Goal: Task Accomplishment & Management: Manage account settings

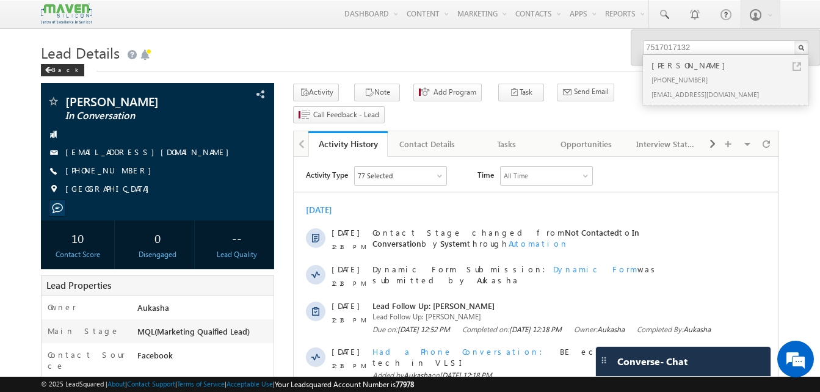
click at [394, 52] on h1 "Lead Details" at bounding box center [410, 52] width 738 height 24
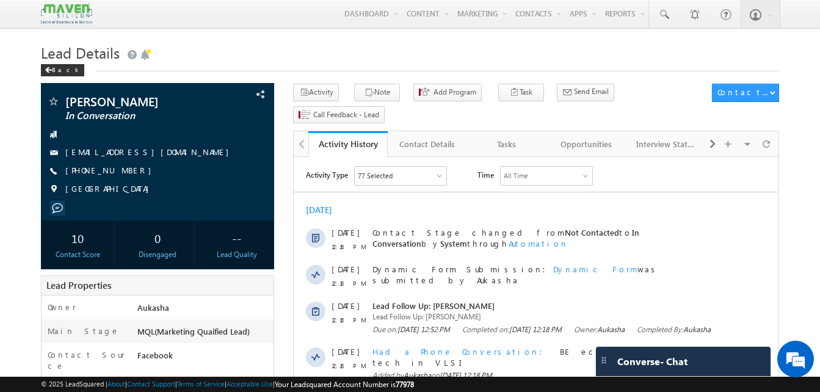
click at [538, 42] on h1 "Lead Details" at bounding box center [410, 52] width 738 height 24
click at [472, 57] on h1 "Lead Details" at bounding box center [410, 52] width 738 height 24
click at [377, 54] on h1 "Lead Details" at bounding box center [410, 52] width 738 height 24
click at [356, 62] on h1 "Lead Details" at bounding box center [410, 52] width 738 height 24
click at [425, 63] on h1 "Lead Details" at bounding box center [410, 52] width 738 height 24
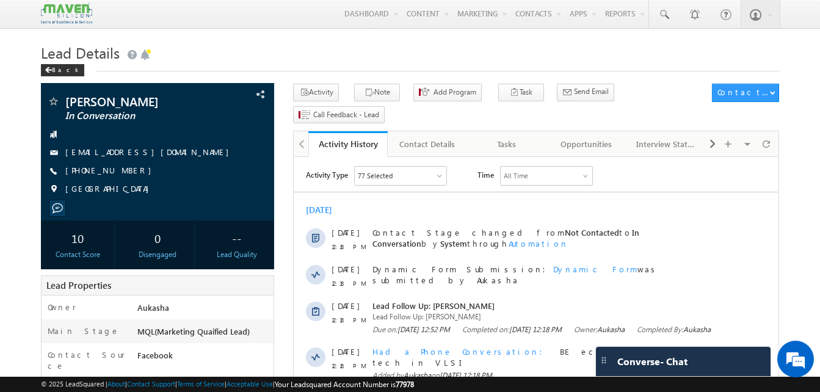
click at [286, 41] on h1 "Lead Details" at bounding box center [410, 52] width 738 height 24
click at [389, 46] on h1 "Lead Details" at bounding box center [410, 52] width 738 height 24
click at [125, 173] on div "+91-9489152001" at bounding box center [157, 171] width 221 height 12
copy div "+91-9489152001"
click at [475, 208] on div "[DATE]" at bounding box center [536, 209] width 484 height 11
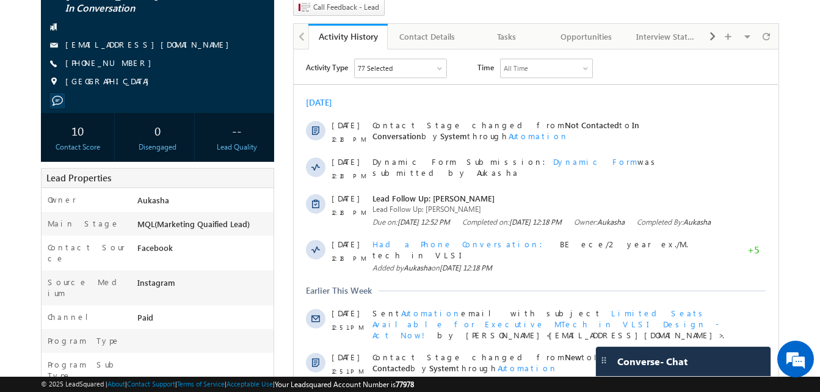
scroll to position [107, 0]
click at [0, 54] on html "Menu Aukasha lsq5@ maven -sili con.c om" at bounding box center [410, 363] width 820 height 941
click at [489, 104] on div "[DATE]" at bounding box center [536, 103] width 484 height 11
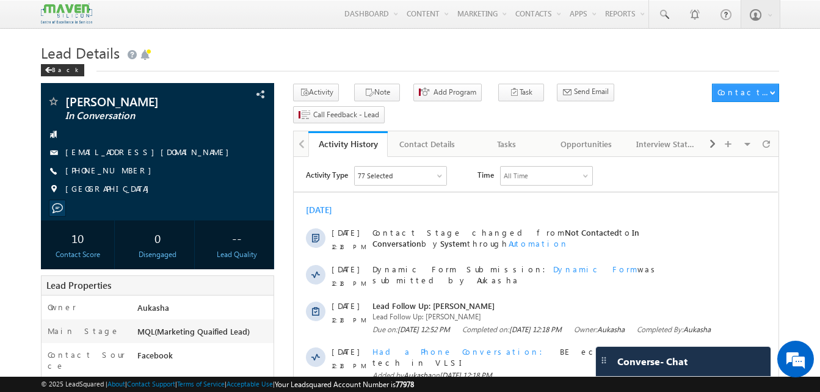
drag, startPoint x: 131, startPoint y: 172, endPoint x: 123, endPoint y: 173, distance: 7.4
click at [123, 173] on div "+91-9489152001" at bounding box center [157, 171] width 221 height 12
copy div "+91-9489152001"
click at [393, 43] on h1 "Lead Details" at bounding box center [410, 52] width 738 height 24
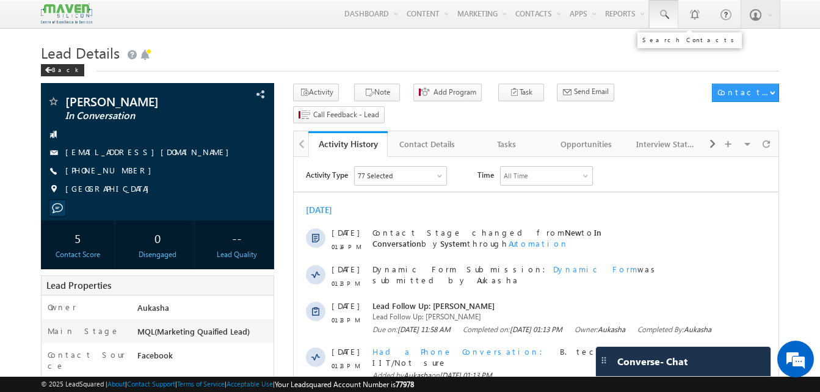
click at [660, 20] on span at bounding box center [663, 15] width 12 height 12
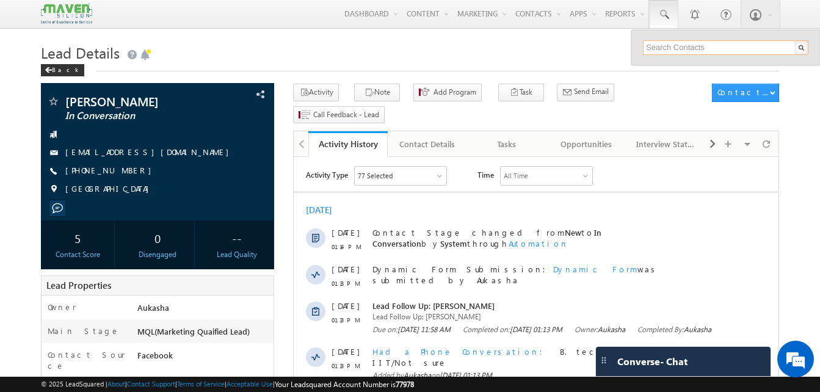
click at [681, 48] on input "text" at bounding box center [725, 47] width 165 height 15
paste input "63003 75494"
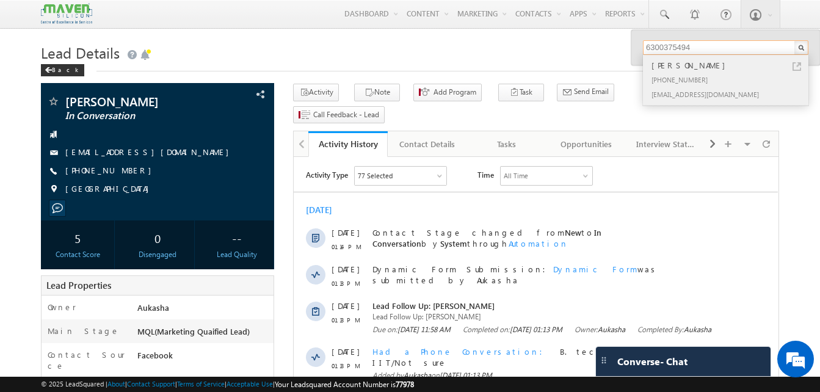
type input "6300375494"
click at [795, 66] on link at bounding box center [796, 66] width 9 height 9
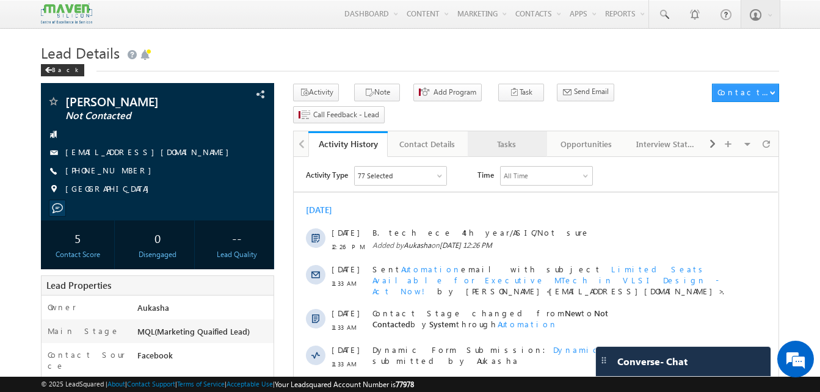
click at [515, 137] on div "Tasks" at bounding box center [506, 144] width 59 height 15
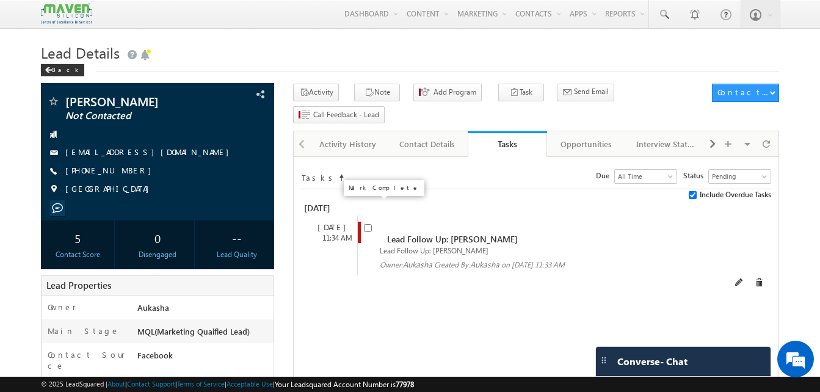
click at [369, 224] on input "checkbox" at bounding box center [368, 228] width 8 height 8
checkbox input "false"
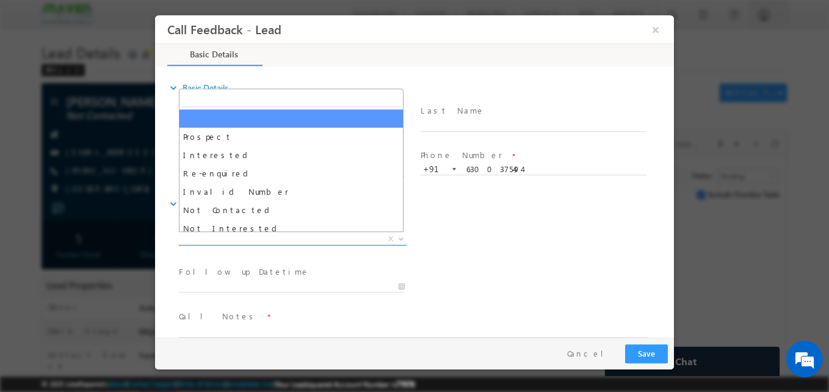
click at [220, 234] on span "X" at bounding box center [293, 239] width 228 height 12
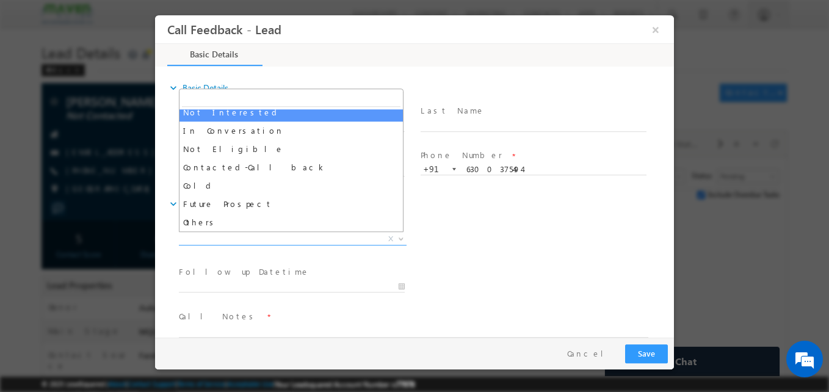
select select "Not Interested"
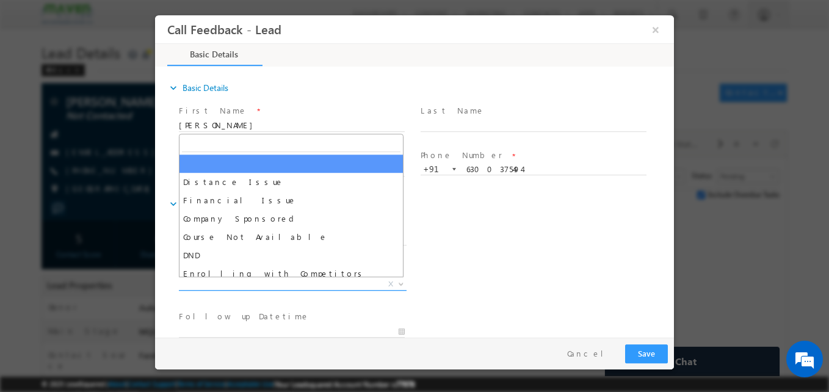
click at [234, 283] on span "X" at bounding box center [293, 284] width 228 height 12
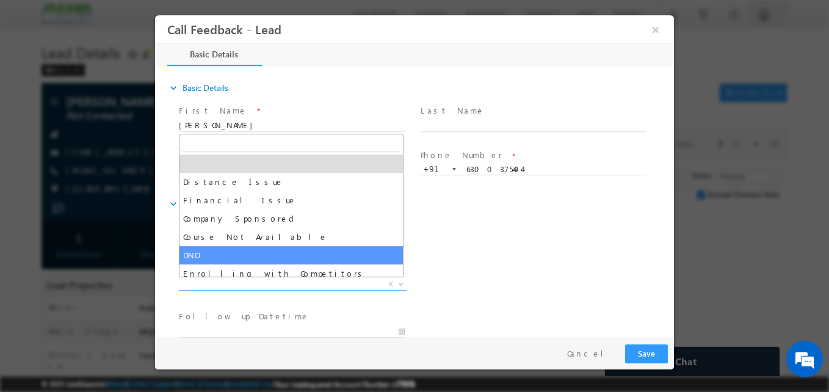
scroll to position [24, 0]
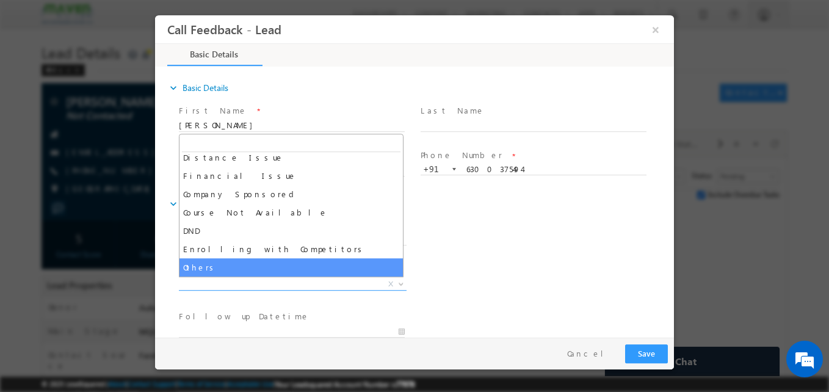
select select "Others"
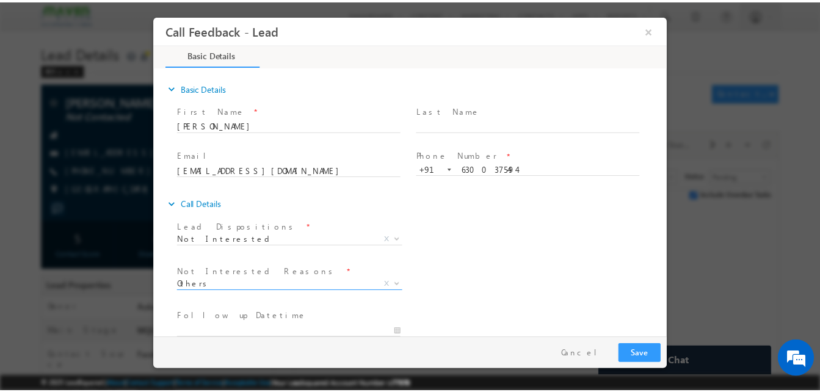
scroll to position [110, 0]
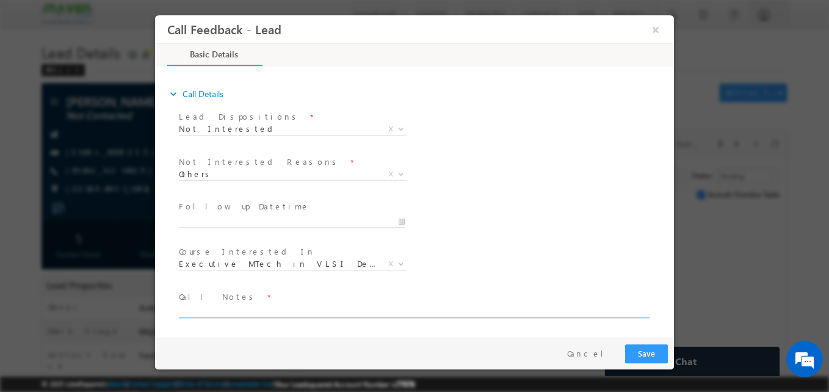
click at [226, 306] on textarea at bounding box center [413, 311] width 469 height 14
type textarea "Told if interested he will connect"
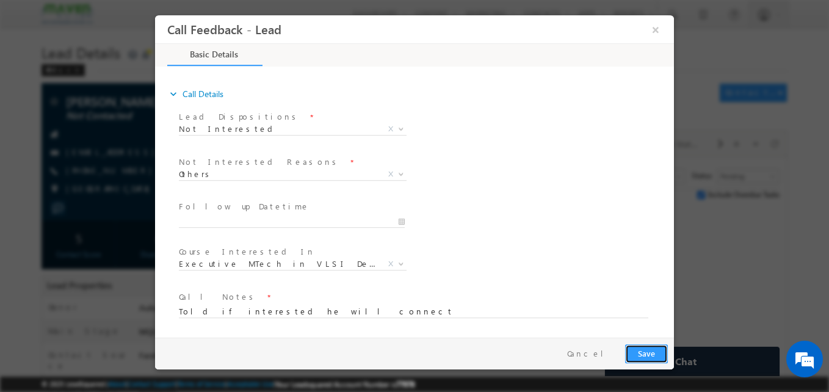
click at [652, 354] on button "Save" at bounding box center [646, 353] width 43 height 19
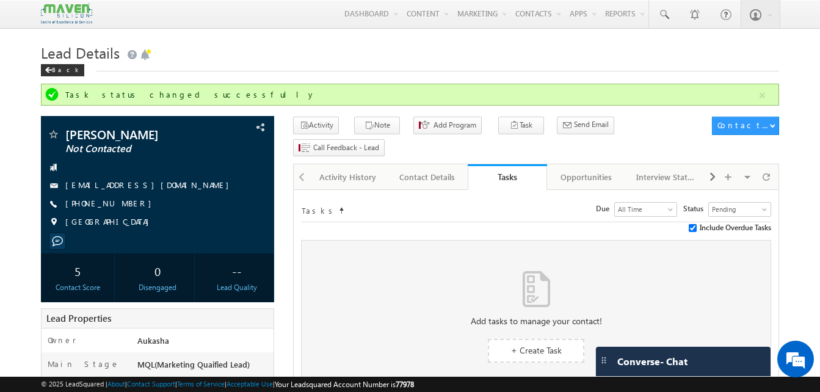
click at [247, 66] on div "Back" at bounding box center [410, 67] width 738 height 8
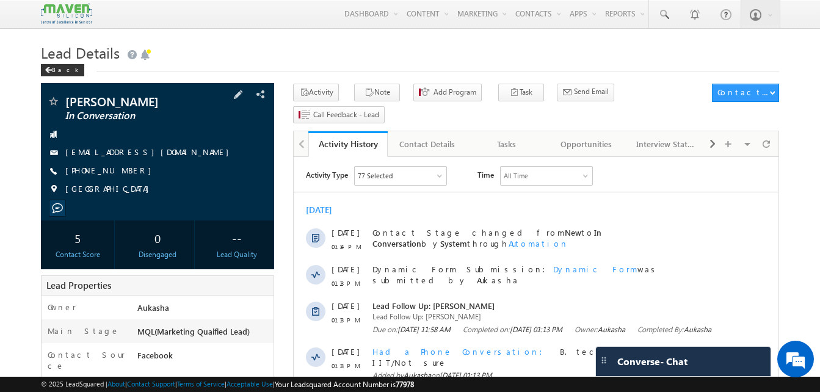
click at [125, 172] on div "+91-8169203966" at bounding box center [157, 171] width 221 height 12
copy div "+91-8169203966"
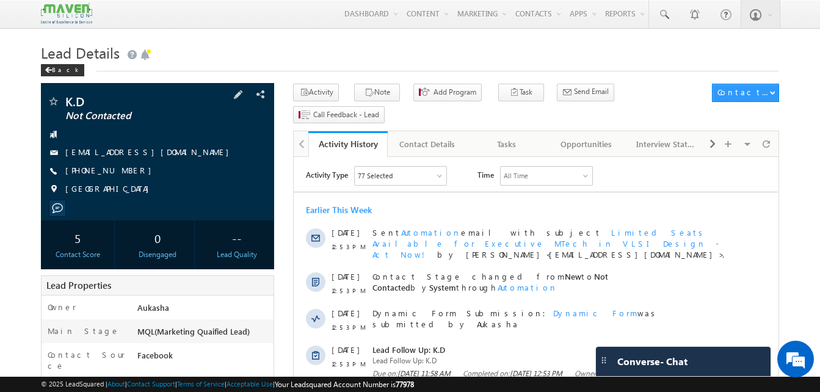
drag, startPoint x: 132, startPoint y: 171, endPoint x: 125, endPoint y: 173, distance: 8.1
click at [125, 173] on div "[PHONE_NUMBER]" at bounding box center [157, 171] width 221 height 12
copy div "[PHONE_NUMBER]"
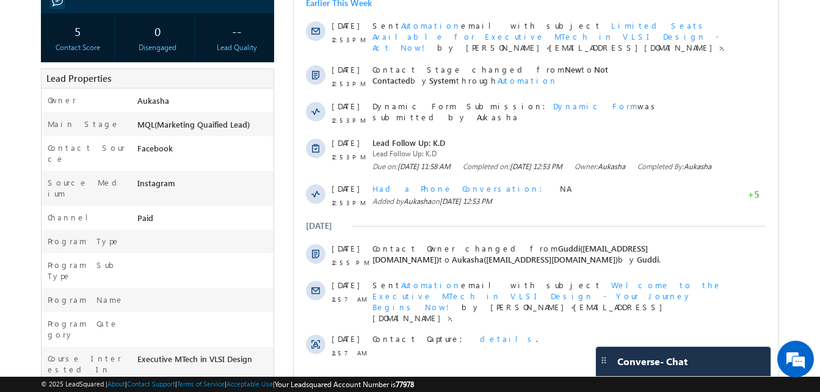
scroll to position [237, 0]
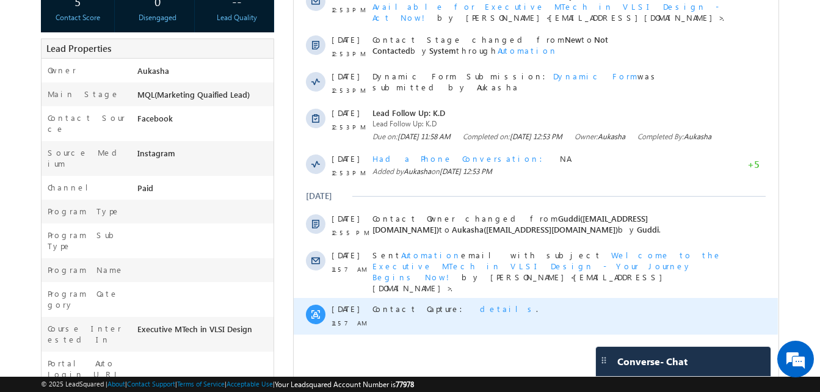
click at [480, 303] on span "details" at bounding box center [508, 308] width 56 height 10
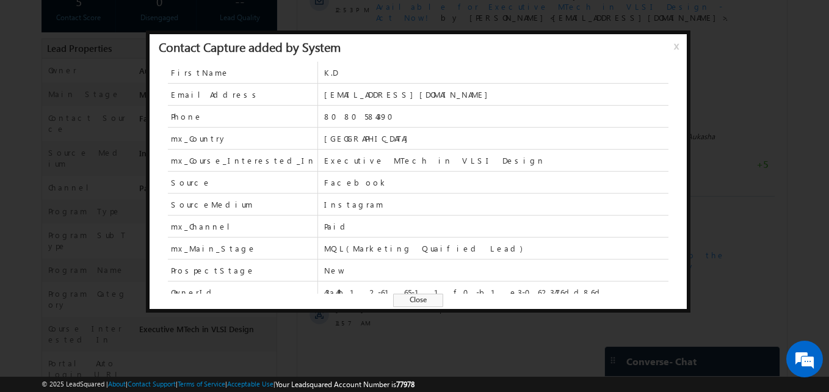
click at [414, 297] on span "Close" at bounding box center [418, 300] width 50 height 13
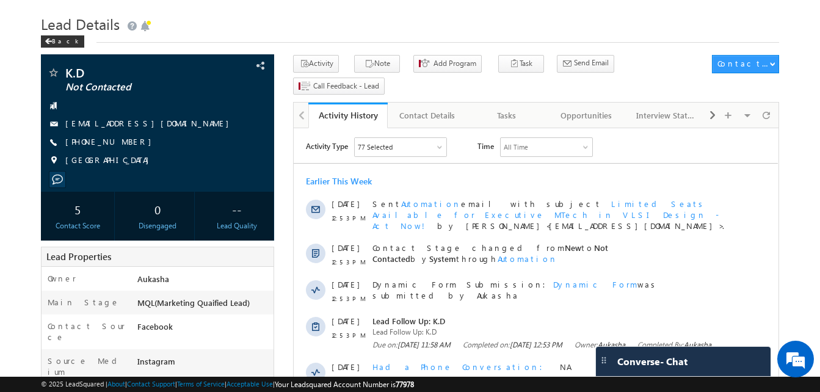
scroll to position [0, 0]
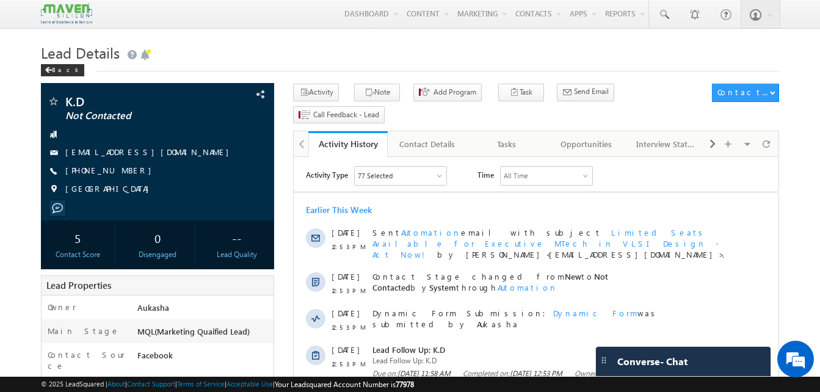
click at [305, 48] on h1 "Lead Details" at bounding box center [410, 52] width 738 height 24
drag, startPoint x: 135, startPoint y: 174, endPoint x: 124, endPoint y: 171, distance: 11.3
click at [124, 171] on div "+91-8080584390" at bounding box center [157, 171] width 221 height 12
copy div "+91-8080584390"
click at [367, 99] on button "Note" at bounding box center [377, 93] width 46 height 18
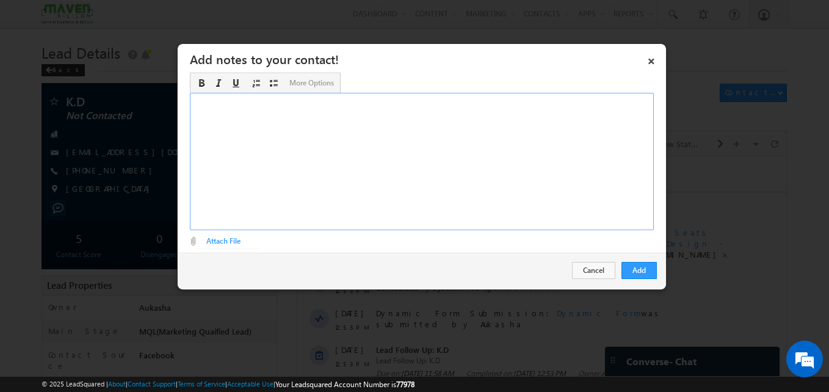
click at [413, 117] on div "Rich Text Editor, Description-inline-editor-div" at bounding box center [422, 161] width 464 height 137
paste div "Rich Text Editor, Description-inline-editor-div"
click at [629, 267] on button "Add" at bounding box center [638, 270] width 35 height 17
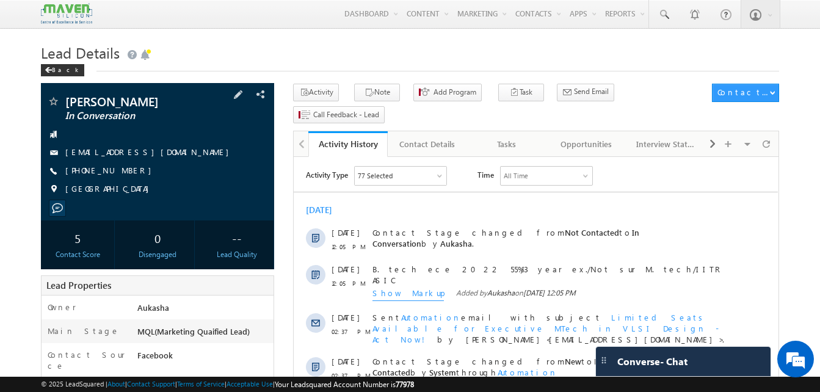
drag, startPoint x: 135, startPoint y: 171, endPoint x: 125, endPoint y: 172, distance: 11.1
click at [125, 172] on div "[PHONE_NUMBER]" at bounding box center [157, 171] width 221 height 12
copy div "[PHONE_NUMBER]"
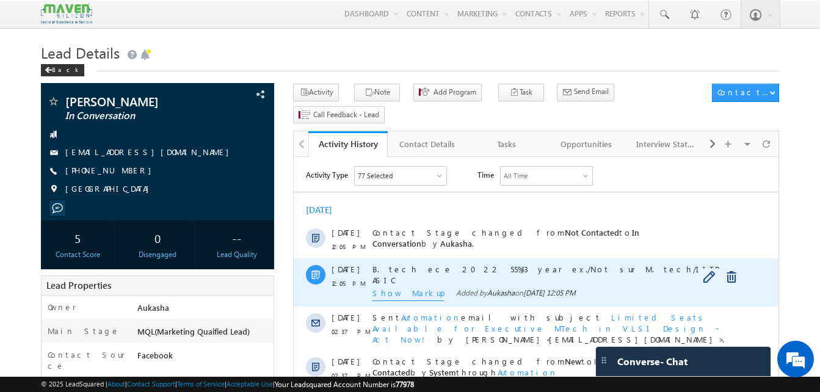
copy div "[PHONE_NUMBER]"
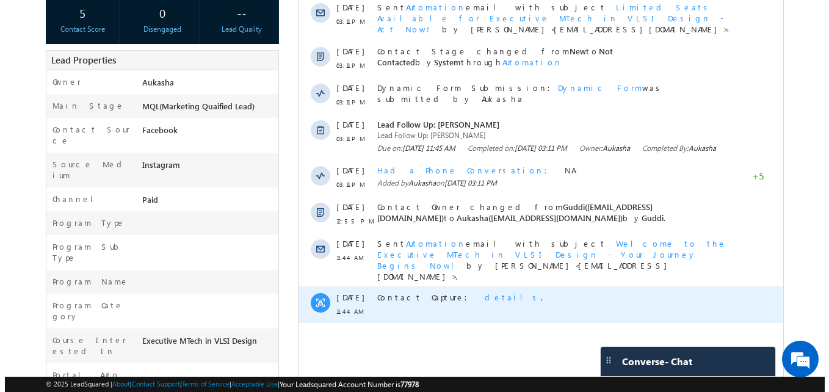
click at [484, 292] on span "details" at bounding box center [512, 297] width 56 height 10
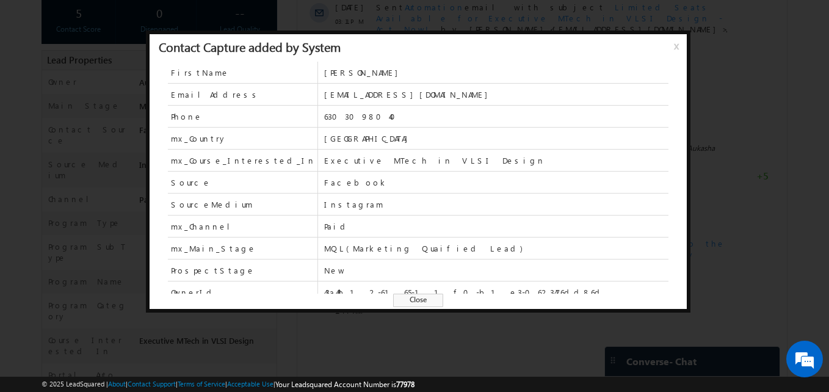
click at [414, 304] on span "Close" at bounding box center [418, 300] width 50 height 13
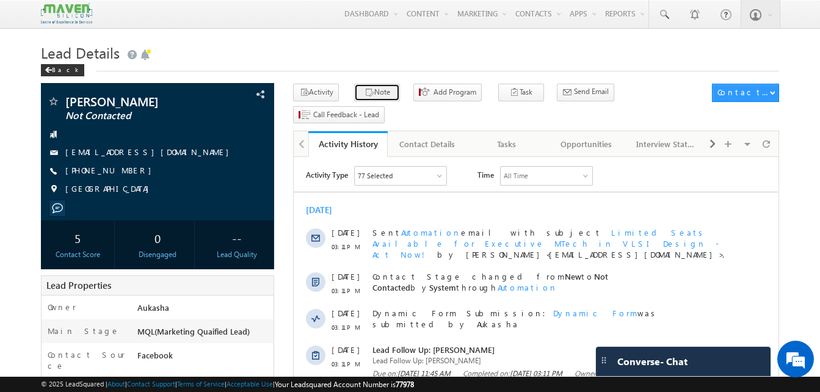
click at [354, 88] on button "Note" at bounding box center [377, 93] width 46 height 18
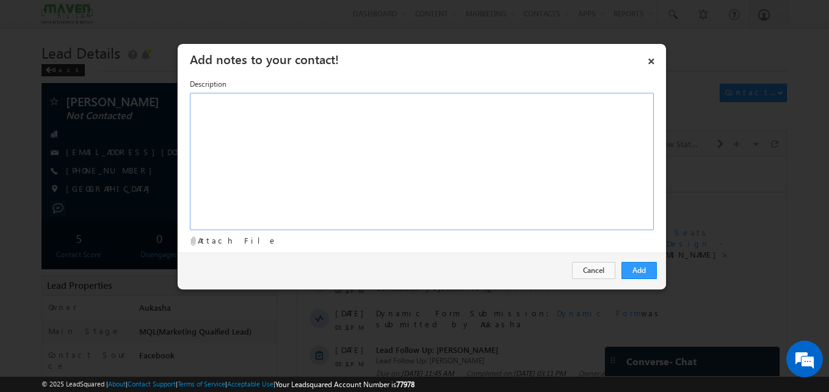
click at [345, 185] on div "Rich Text Editor, Description-inline-editor-div" at bounding box center [422, 161] width 464 height 137
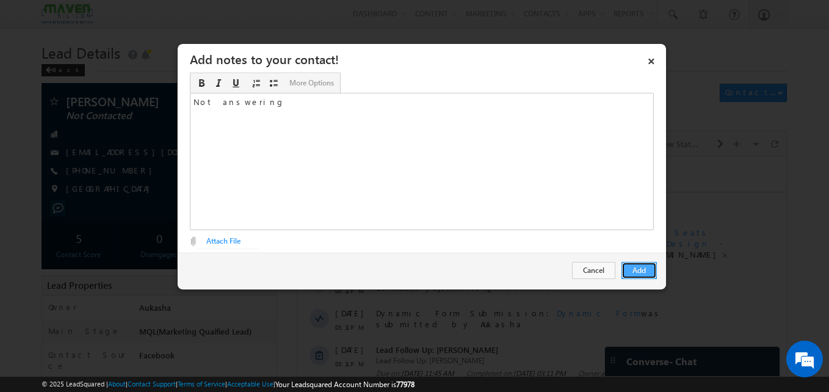
click at [627, 264] on button "Add" at bounding box center [638, 270] width 35 height 17
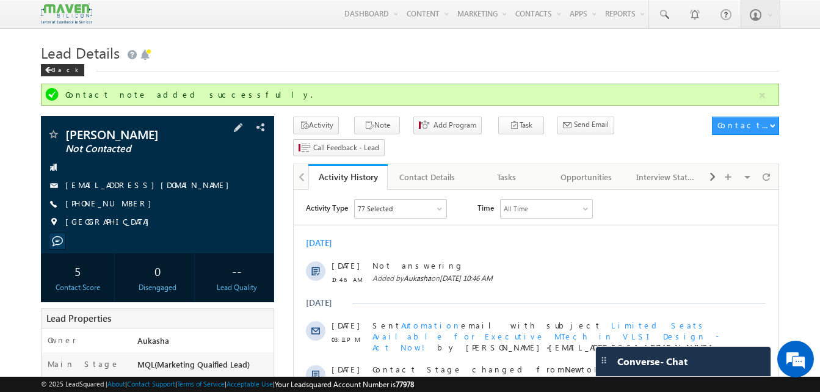
drag, startPoint x: 132, startPoint y: 197, endPoint x: 124, endPoint y: 206, distance: 12.1
click at [124, 206] on div "Sai Pavan Not Contacted gsaipavan2001@gmail.com +91-6303098040 India" at bounding box center [157, 181] width 221 height 106
copy div "+91-6303098040"
click at [363, 120] on button "Note" at bounding box center [377, 126] width 46 height 18
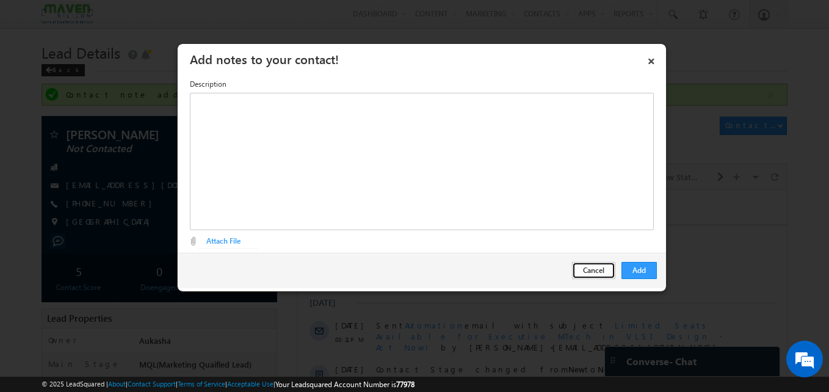
click at [606, 275] on button "Cancel" at bounding box center [593, 270] width 43 height 17
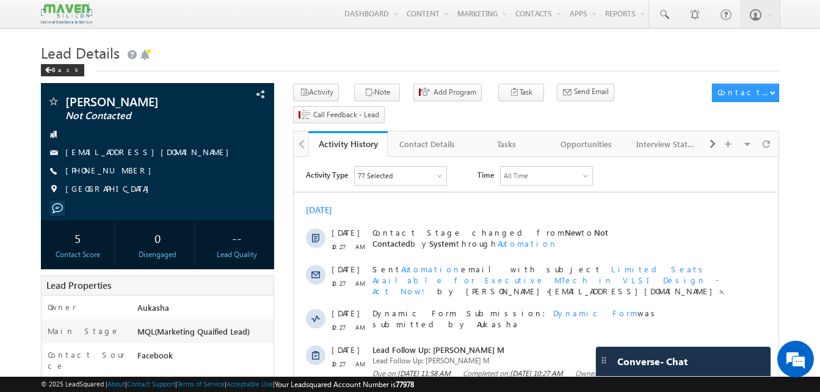
click at [235, 46] on h1 "Lead Details" at bounding box center [410, 52] width 738 height 24
click at [243, 46] on h1 "Lead Details" at bounding box center [410, 52] width 738 height 24
drag, startPoint x: 132, startPoint y: 176, endPoint x: 123, endPoint y: 173, distance: 9.5
click at [123, 173] on div "+91-9361137704" at bounding box center [157, 171] width 221 height 12
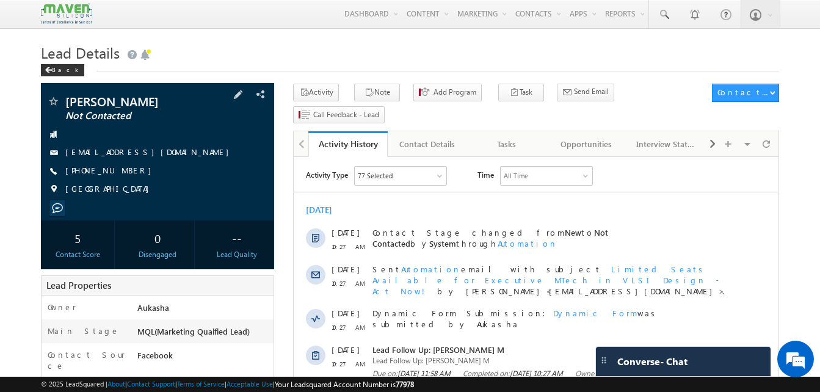
copy div "+91-9361137704"
click at [365, 91] on icon "button" at bounding box center [369, 93] width 10 height 12
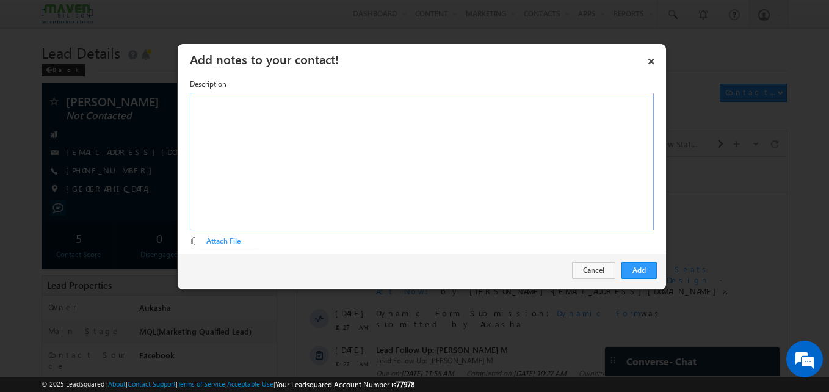
click at [411, 162] on div "Rich Text Editor, Description-inline-editor-div" at bounding box center [422, 161] width 464 height 137
paste div "Rich Text Editor, Description-inline-editor-div"
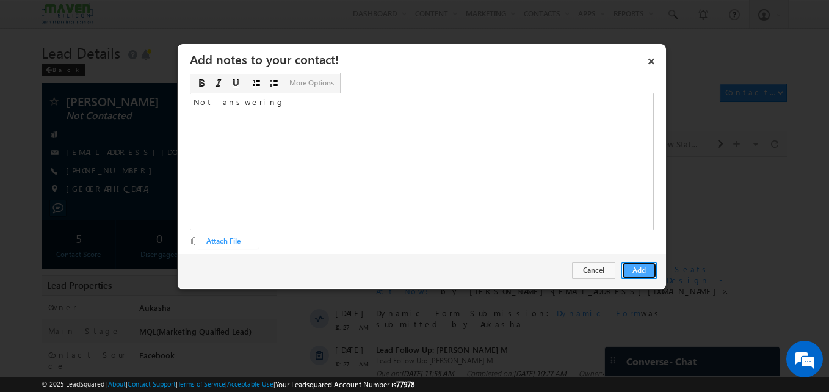
click at [651, 272] on button "Add" at bounding box center [638, 270] width 35 height 17
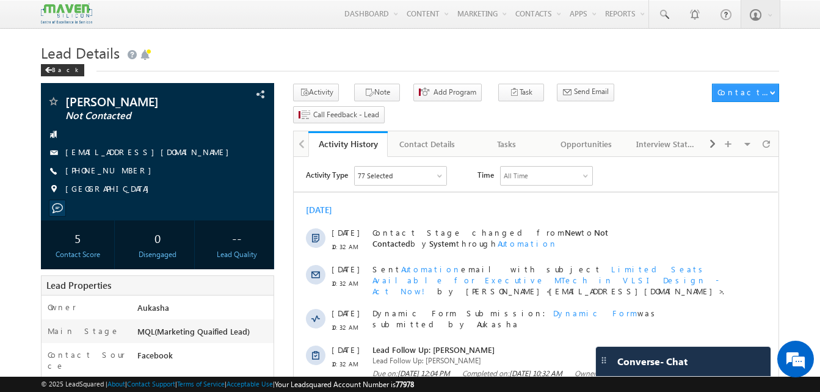
click at [270, 48] on h1 "Lead Details" at bounding box center [410, 52] width 738 height 24
click at [125, 172] on div "+91-9885949870" at bounding box center [157, 171] width 221 height 12
copy div "+91-9885949870"
click at [376, 89] on button "Note" at bounding box center [377, 93] width 46 height 18
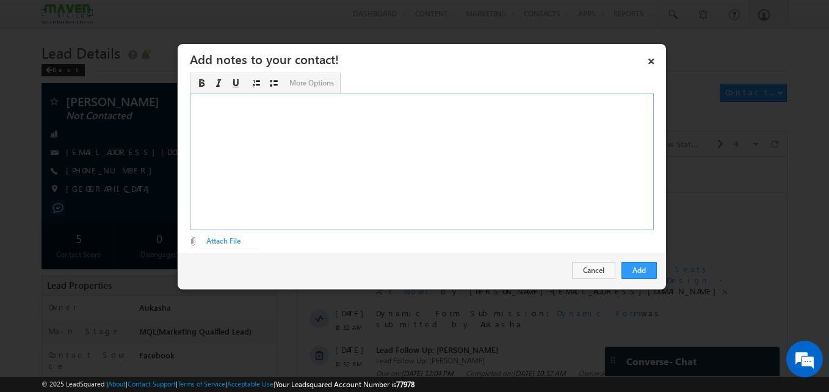
click at [366, 167] on div "Rich Text Editor, Description-inline-editor-div" at bounding box center [422, 161] width 464 height 137
paste div "Rich Text Editor, Description-inline-editor-div"
click at [649, 272] on button "Add" at bounding box center [638, 270] width 35 height 17
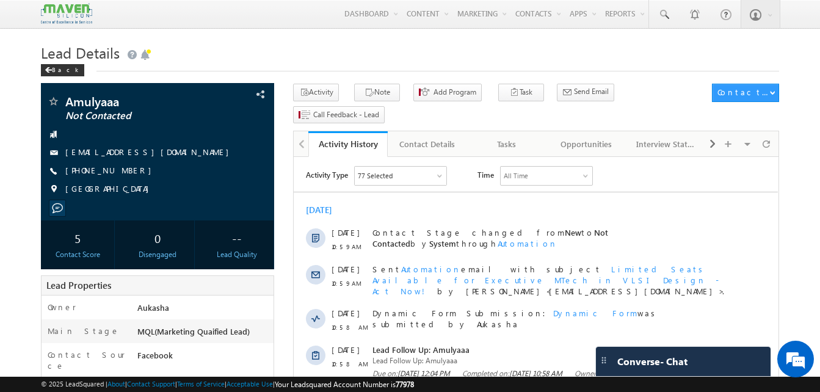
drag, startPoint x: 132, startPoint y: 171, endPoint x: 123, endPoint y: 171, distance: 8.5
click at [123, 171] on div "+91-6362270502" at bounding box center [157, 171] width 221 height 12
copy div "+91-6362270502"
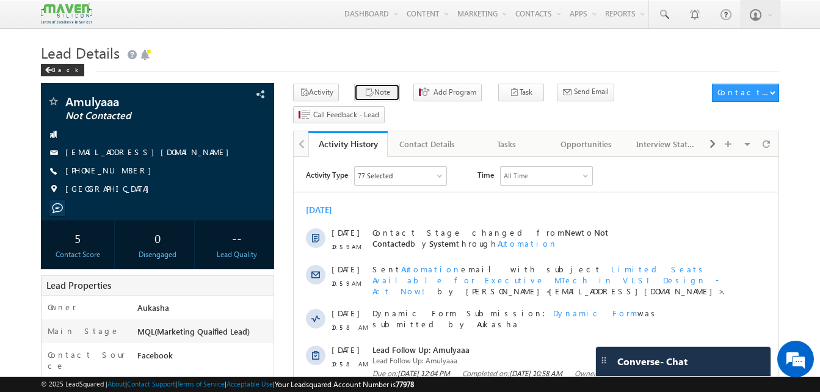
click at [380, 101] on button "Note" at bounding box center [377, 93] width 46 height 18
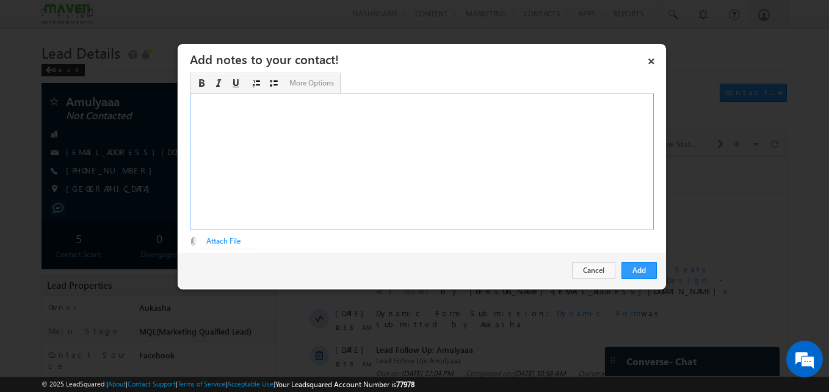
paste div "Rich Text Editor, Description-inline-editor-div"
click at [332, 184] on div "Rich Text Editor, Description-inline-editor-div" at bounding box center [422, 161] width 464 height 137
click at [638, 276] on button "Add" at bounding box center [638, 270] width 35 height 17
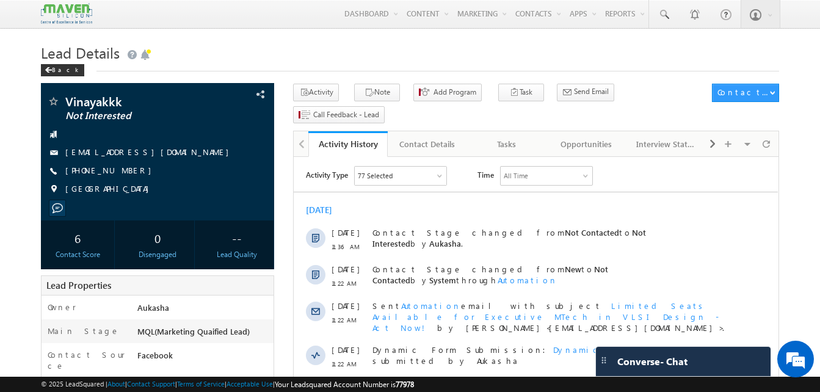
click at [383, 42] on h1 "Lead Details" at bounding box center [410, 52] width 738 height 24
drag, startPoint x: 133, startPoint y: 173, endPoint x: 124, endPoint y: 173, distance: 9.2
click at [124, 173] on div "[PHONE_NUMBER]" at bounding box center [157, 171] width 221 height 12
copy div "[PHONE_NUMBER]"
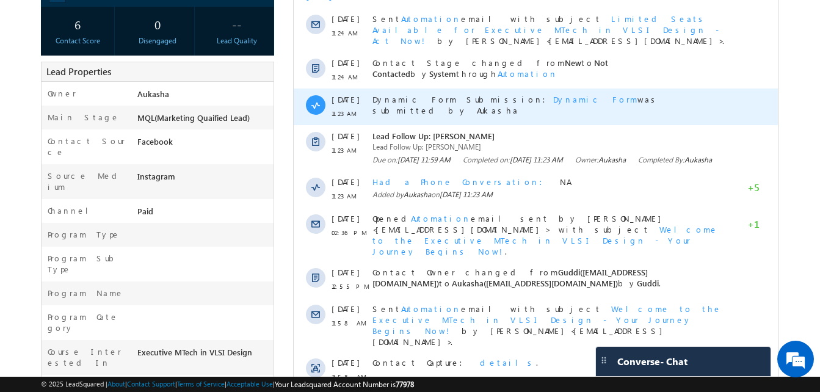
scroll to position [217, 0]
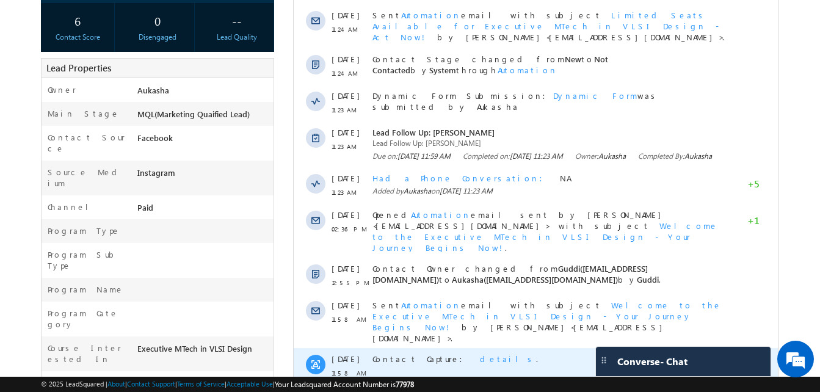
click at [480, 353] on span "details" at bounding box center [508, 358] width 56 height 10
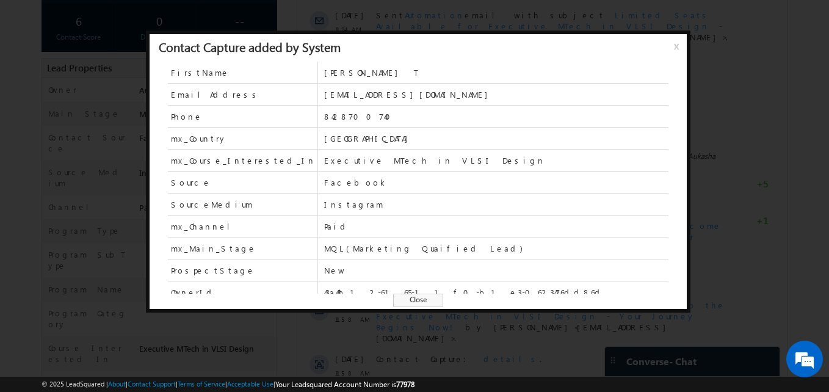
click at [427, 302] on span "Close" at bounding box center [418, 300] width 50 height 13
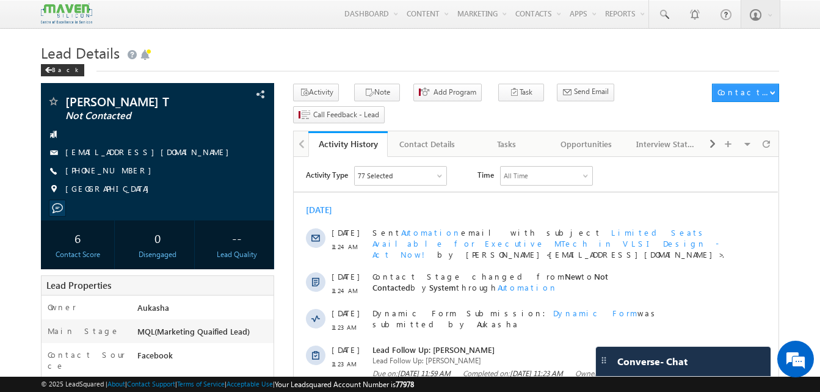
scroll to position [0, 0]
click at [425, 63] on h1 "Lead Details" at bounding box center [410, 52] width 738 height 24
drag, startPoint x: 132, startPoint y: 170, endPoint x: 125, endPoint y: 171, distance: 7.4
click at [125, 171] on div "+91-8428700740" at bounding box center [157, 171] width 221 height 12
copy div "+91-8428700740"
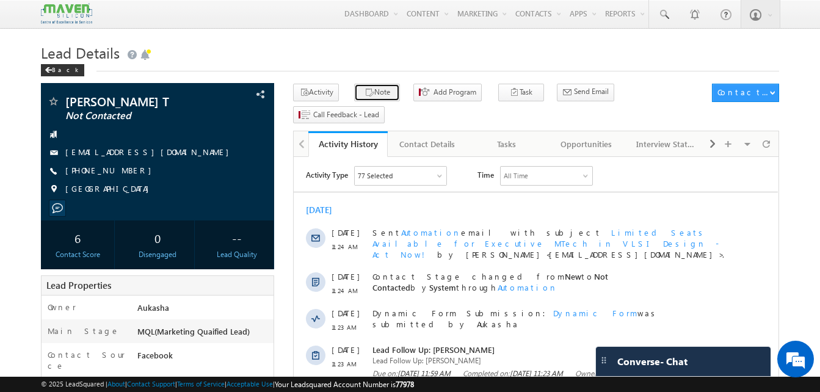
click at [371, 95] on button "Note" at bounding box center [377, 93] width 46 height 18
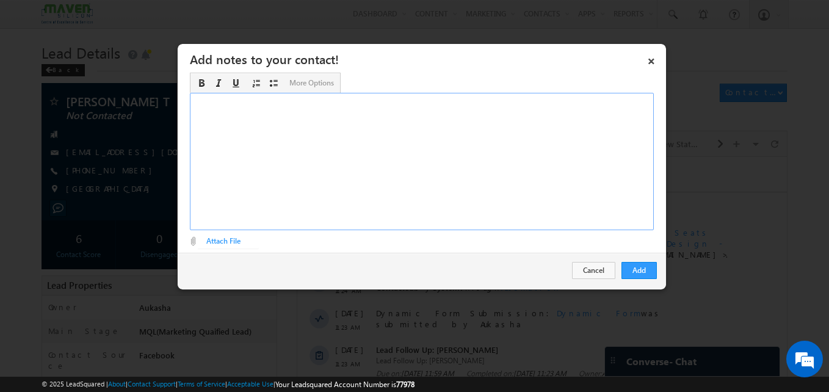
click at [366, 127] on div "Rich Text Editor, Description-inline-editor-div" at bounding box center [422, 161] width 464 height 137
copy div "Not answering"
click at [623, 263] on button "Add" at bounding box center [638, 270] width 35 height 17
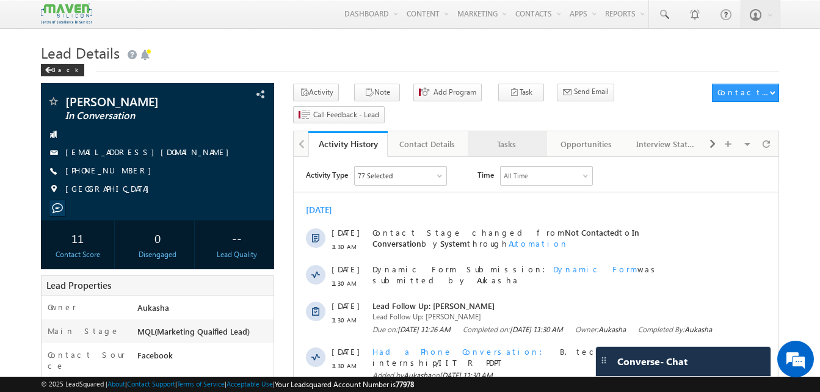
click at [528, 137] on div "Tasks" at bounding box center [506, 144] width 59 height 15
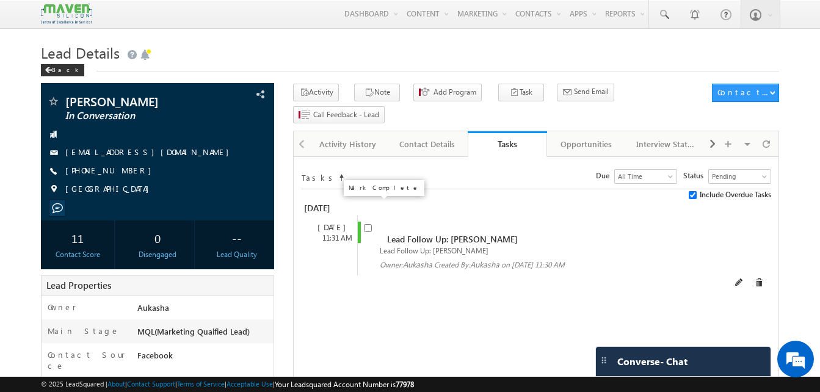
click at [366, 224] on input "checkbox" at bounding box center [368, 228] width 8 height 8
checkbox input "false"
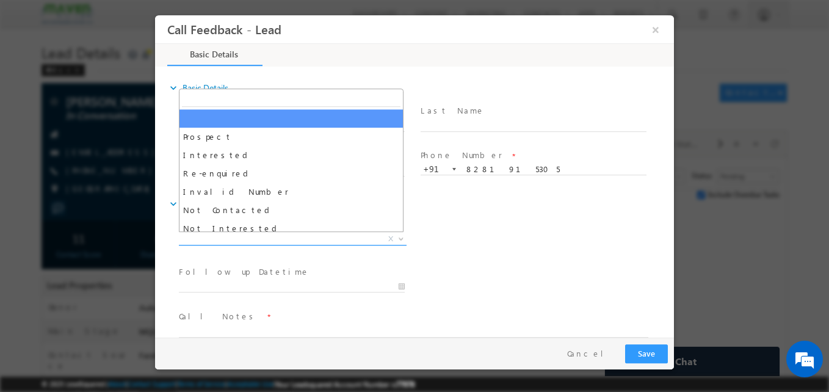
click at [322, 236] on span "X" at bounding box center [293, 239] width 228 height 12
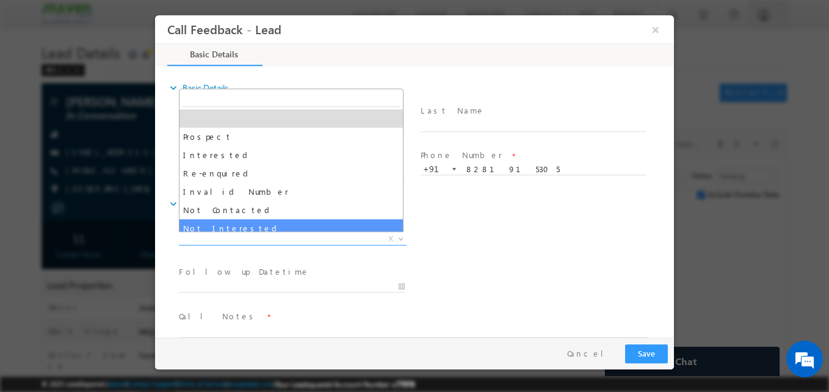
select select "Not Interested"
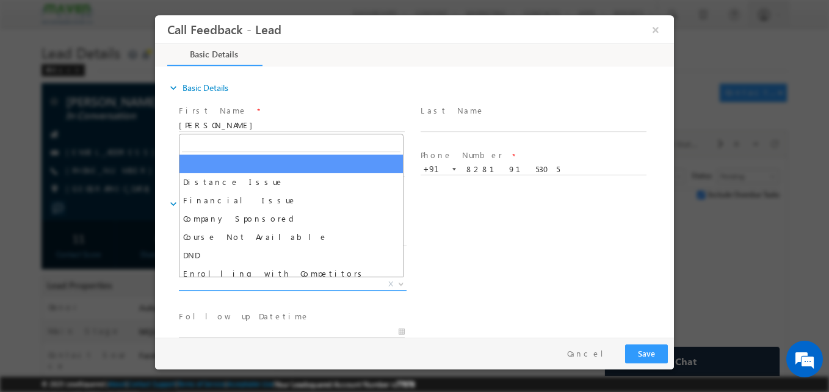
click at [234, 288] on span "X" at bounding box center [293, 284] width 228 height 12
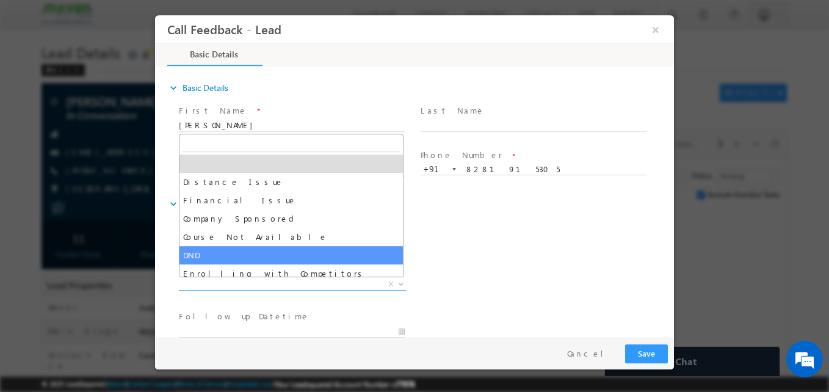
scroll to position [24, 0]
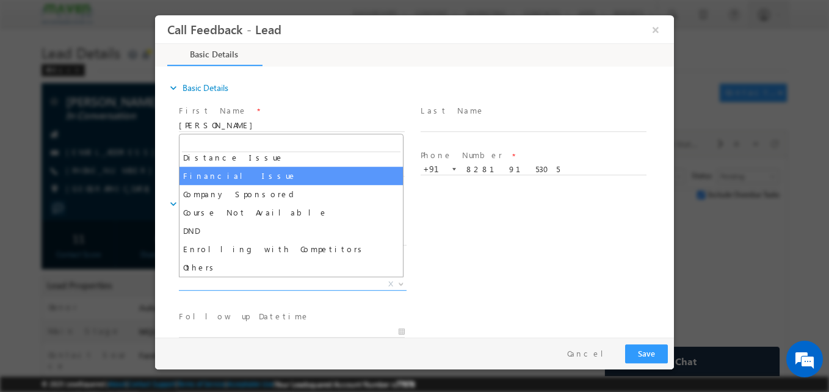
select select "Financial Issue"
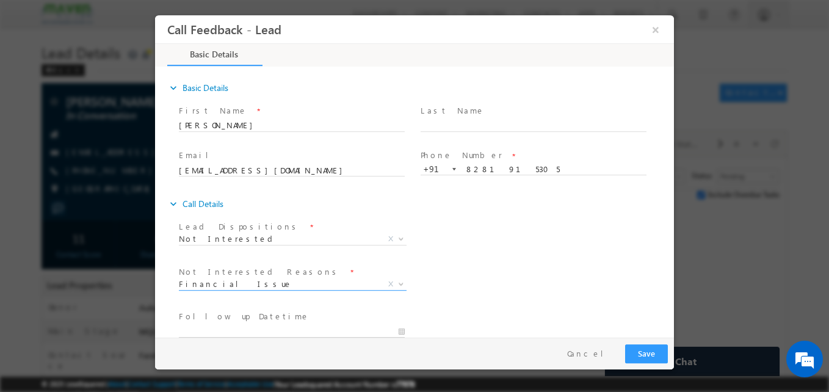
type input "01/09/2025 11:00 AM"
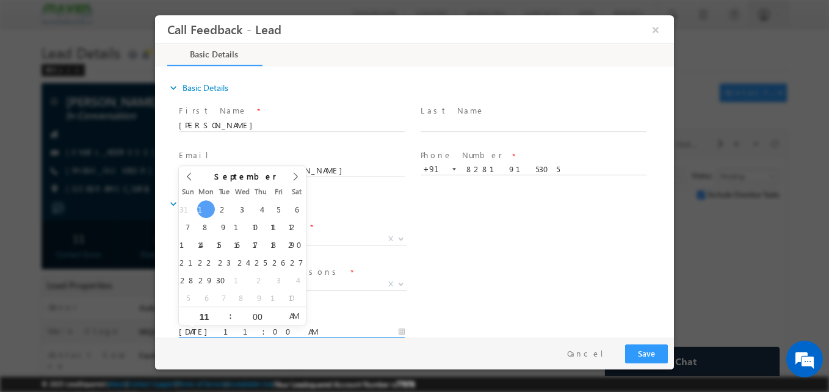
click at [227, 333] on input "01/09/2025 11:00 AM" at bounding box center [292, 332] width 226 height 12
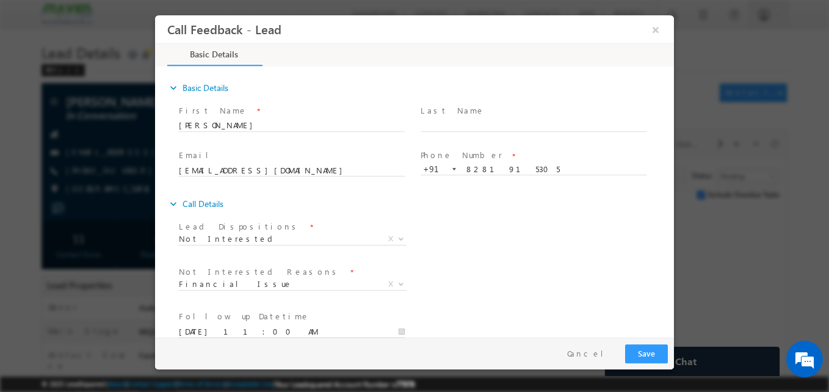
click at [438, 250] on div "Lead Dispositions * Prospect Interested Re-enquired Invalid Number Not Contacte…" at bounding box center [424, 240] width 497 height 45
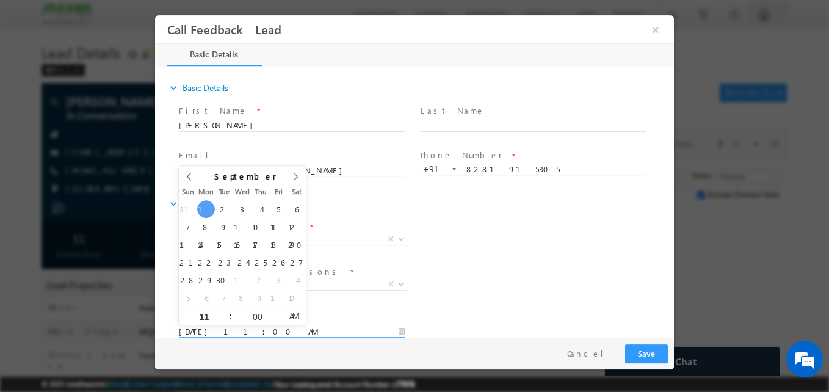
click at [271, 330] on input "01/09/2025 11:00 AM" at bounding box center [292, 332] width 226 height 12
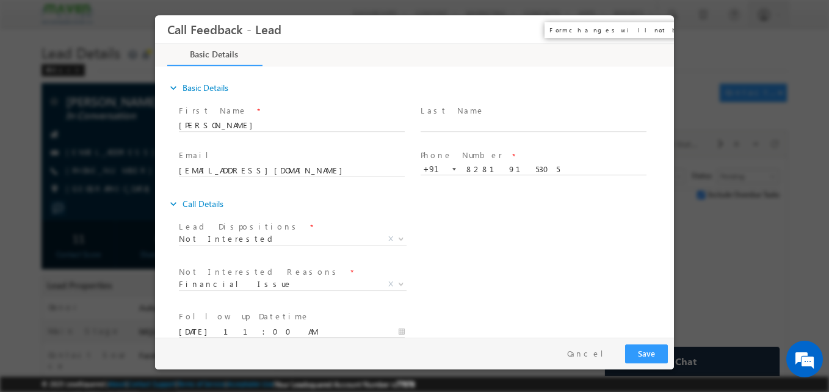
click at [655, 31] on button "×" at bounding box center [655, 29] width 21 height 23
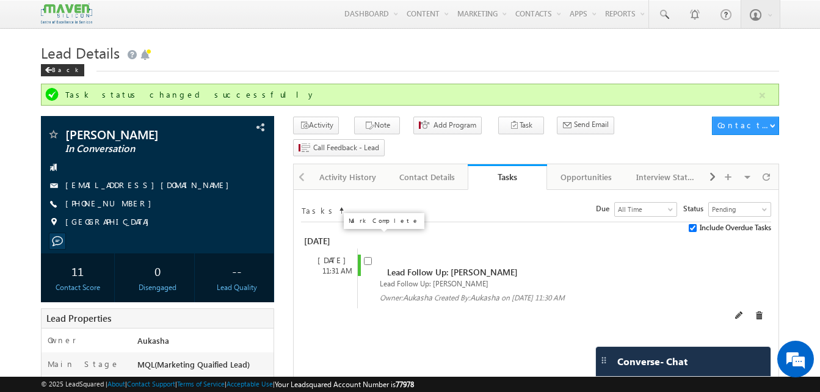
click at [366, 257] on input "checkbox" at bounding box center [368, 261] width 8 height 8
checkbox input "false"
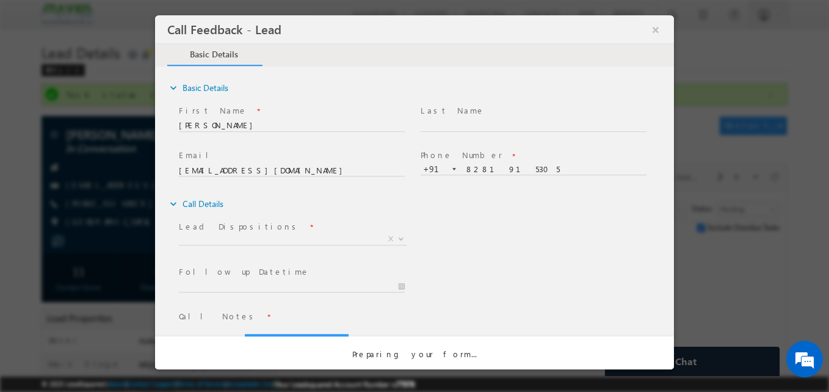
scroll to position [0, 0]
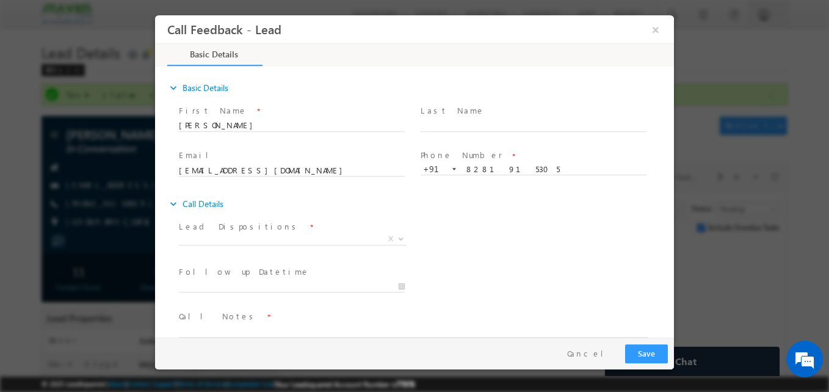
click at [208, 232] on label "Lead Dispositions" at bounding box center [239, 227] width 121 height 12
click at [217, 245] on span "X" at bounding box center [293, 242] width 228 height 12
click at [226, 239] on span "X" at bounding box center [293, 239] width 228 height 12
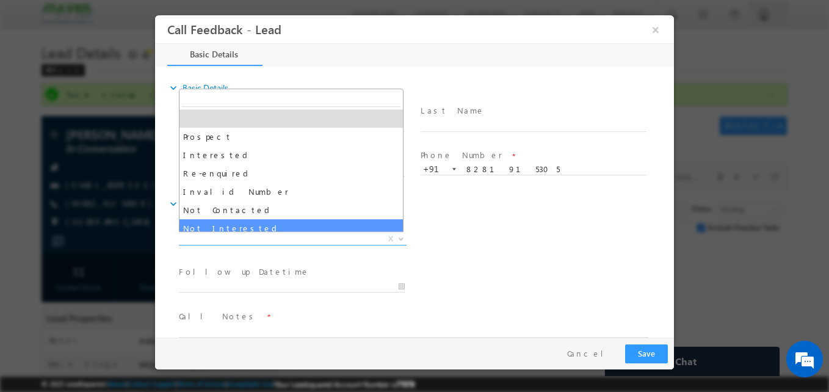
select select "Not Interested"
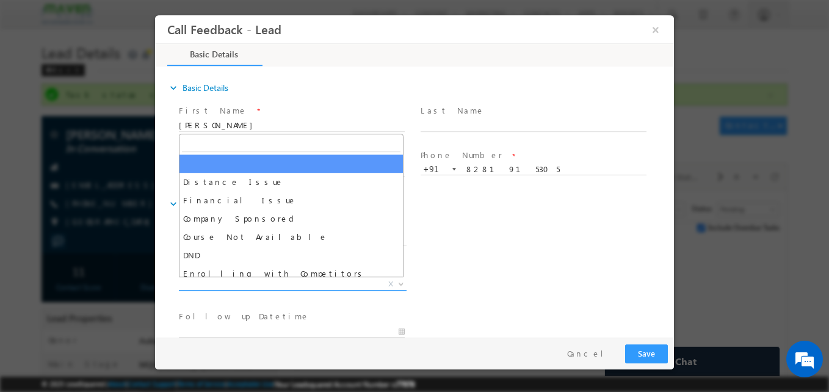
click at [364, 284] on span "X" at bounding box center [293, 284] width 228 height 12
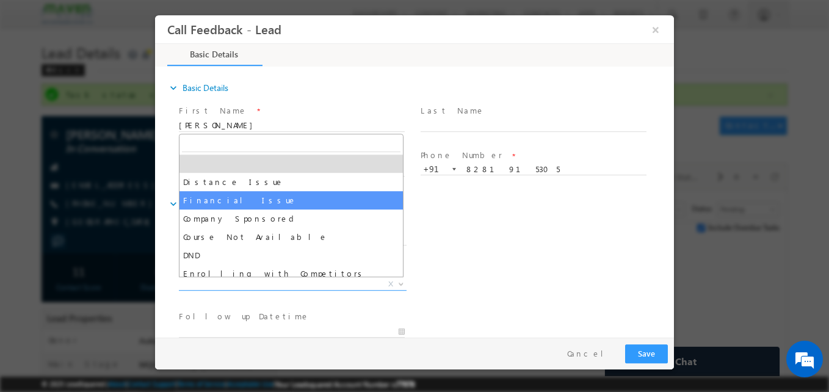
select select "Financial Issue"
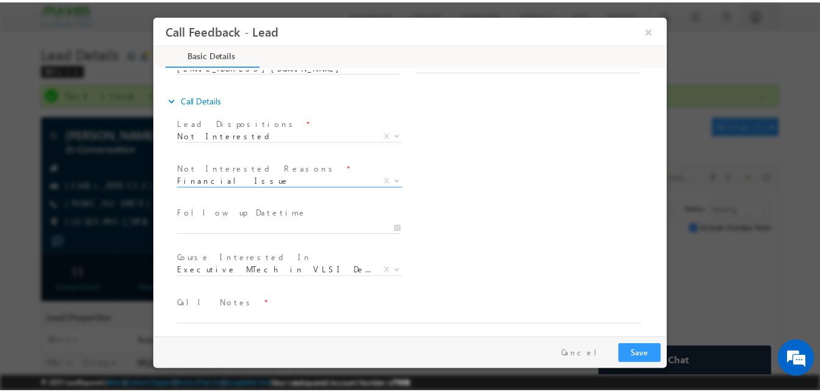
scroll to position [110, 0]
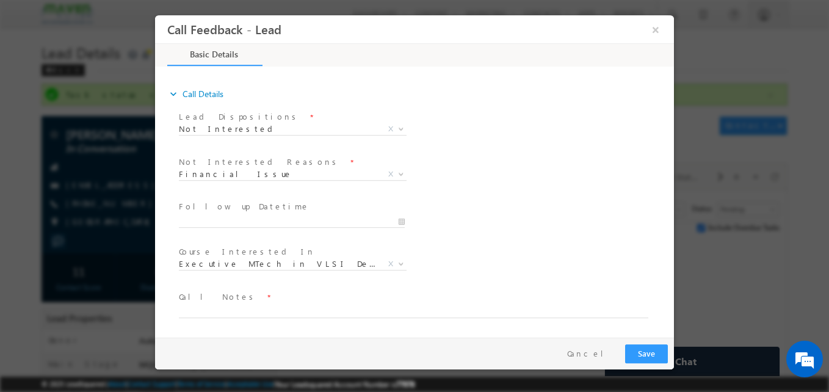
click at [233, 318] on span at bounding box center [407, 323] width 456 height 13
click at [234, 314] on textarea at bounding box center [413, 311] width 469 height 14
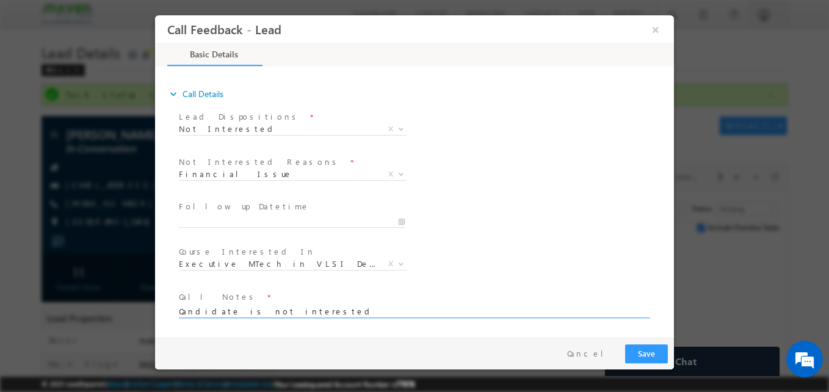
type textarea "Candidate is not interested"
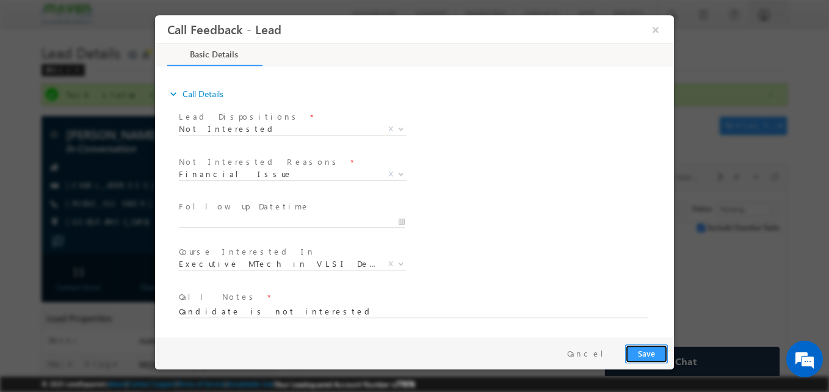
click at [657, 360] on button "Save" at bounding box center [646, 353] width 43 height 19
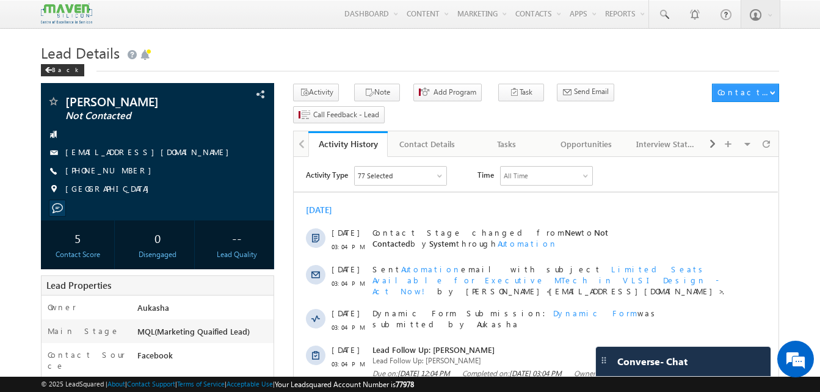
click at [224, 48] on h1 "Lead Details" at bounding box center [410, 52] width 738 height 24
click at [301, 50] on h1 "Lead Details" at bounding box center [410, 52] width 738 height 24
click at [659, 23] on link at bounding box center [663, 14] width 29 height 28
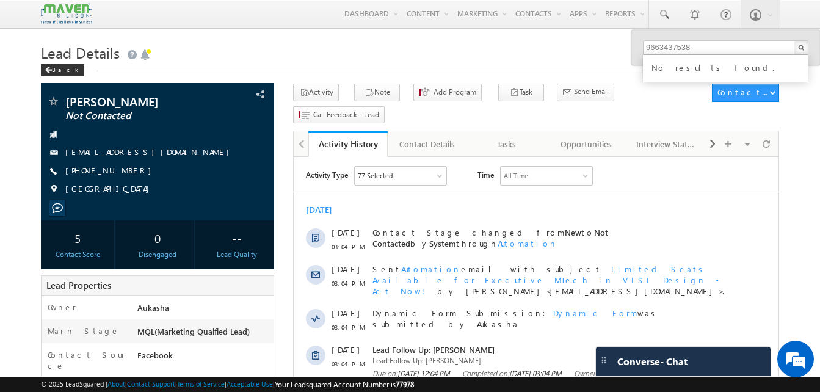
click at [446, 47] on h1 "Lead Details" at bounding box center [410, 52] width 738 height 24
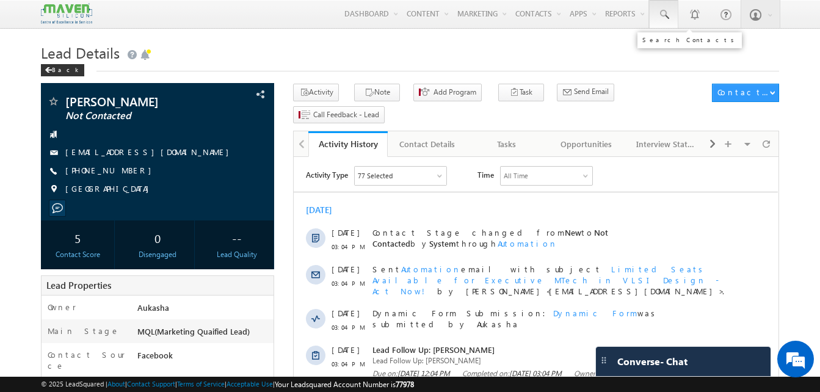
click at [657, 16] on span at bounding box center [663, 15] width 12 height 12
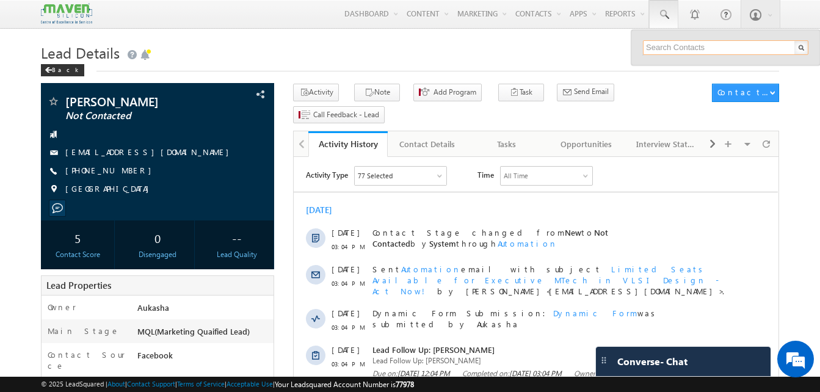
click at [688, 45] on input "text" at bounding box center [725, 47] width 165 height 15
type input "9"
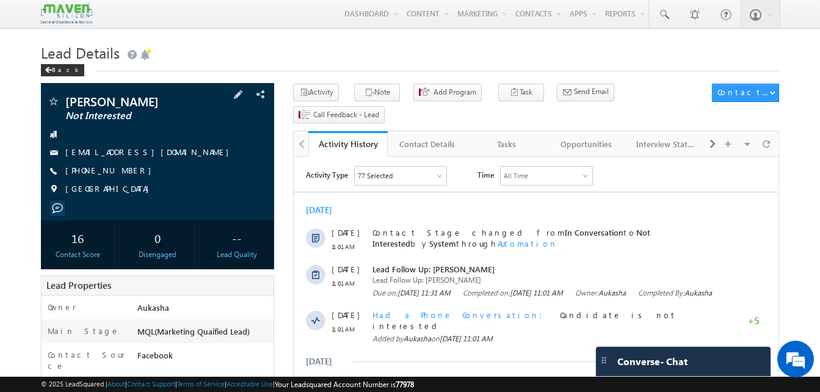
click at [125, 173] on div "[PHONE_NUMBER]" at bounding box center [157, 171] width 221 height 12
copy div "[PHONE_NUMBER]"
